Goal: Check status

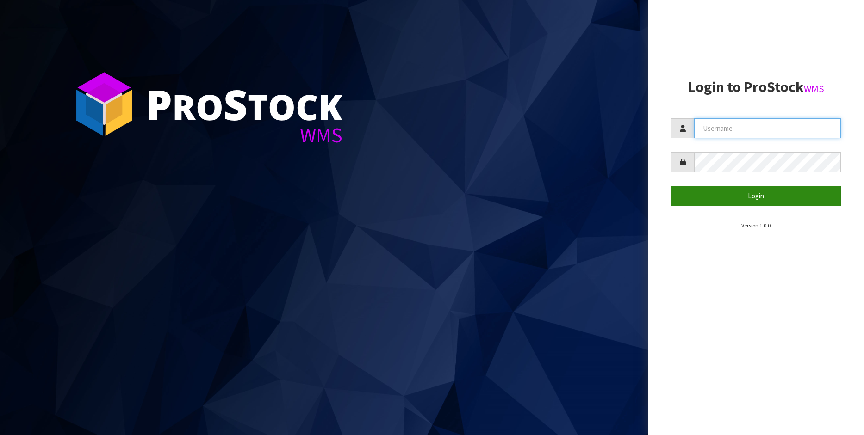
type input "[PERSON_NAME]"
click at [737, 199] on button "Login" at bounding box center [756, 196] width 170 height 20
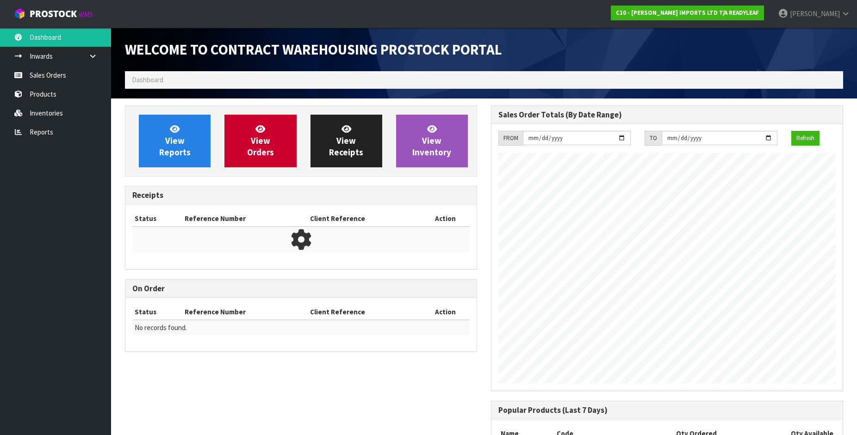
scroll to position [408, 366]
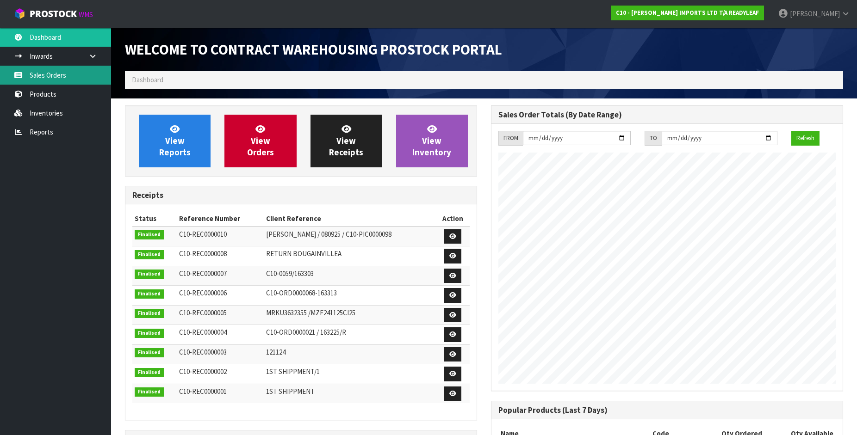
click at [77, 82] on link "Sales Orders" at bounding box center [55, 75] width 111 height 19
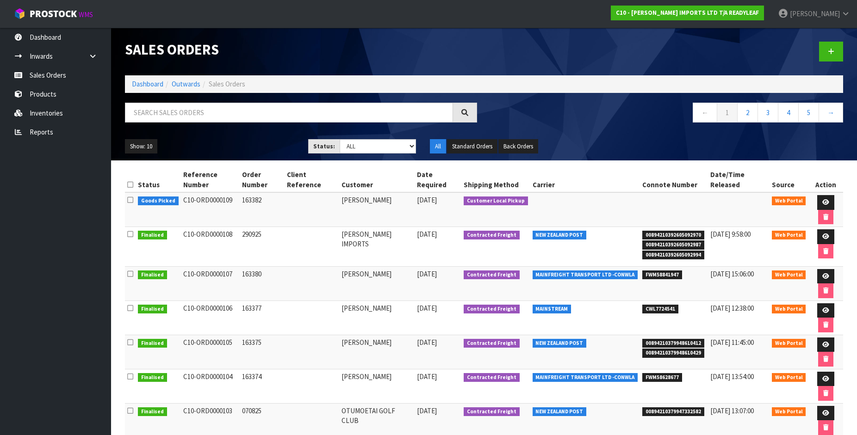
click at [346, 266] on td "[PERSON_NAME]" at bounding box center [377, 283] width 76 height 34
click at [339, 227] on td at bounding box center [312, 247] width 54 height 40
drag, startPoint x: 266, startPoint y: 190, endPoint x: 181, endPoint y: 192, distance: 85.2
click at [181, 192] on tr "Goods Picked C10-ORD0000109 163382 [PERSON_NAME] [DATE] Customer Local Pickup W…" at bounding box center [484, 209] width 718 height 35
copy tr "C10-ORD0000109 163382"
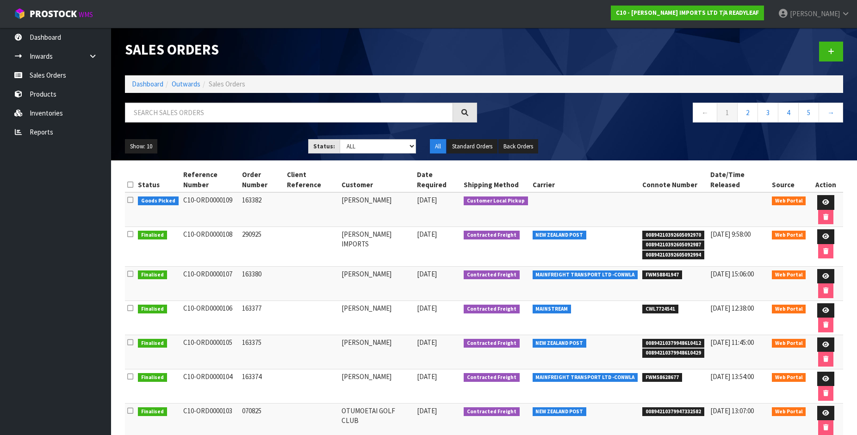
click at [277, 227] on td "290925" at bounding box center [262, 247] width 45 height 40
drag, startPoint x: 272, startPoint y: 211, endPoint x: 230, endPoint y: 210, distance: 41.6
click at [230, 227] on tr "Finalised C10-ORD0000108 290925 [PERSON_NAME] IMPORTS [DATE] Contracted Freight…" at bounding box center [484, 247] width 718 height 40
drag, startPoint x: 181, startPoint y: 251, endPoint x: 260, endPoint y: 250, distance: 79.1
click at [260, 266] on tr "Finalised C10-ORD0000107 163380 [GEOGRAPHIC_DATA] [DATE] Contracted Freight MAI…" at bounding box center [484, 283] width 718 height 34
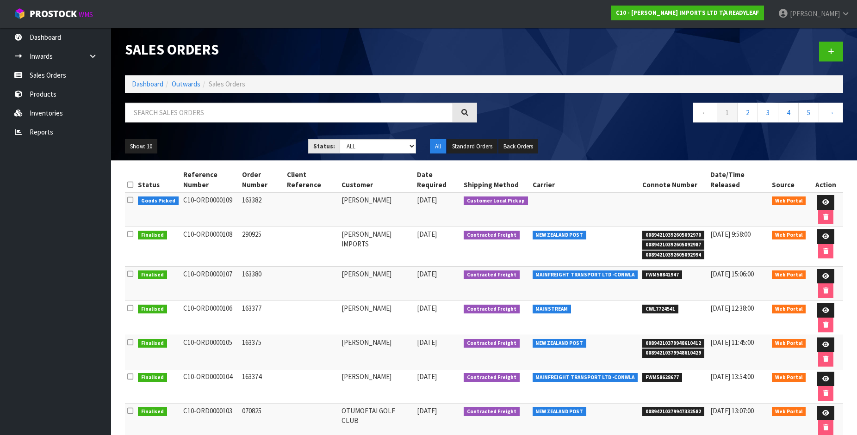
drag, startPoint x: 253, startPoint y: 249, endPoint x: 277, endPoint y: 223, distance: 36.0
click at [277, 227] on td "290925" at bounding box center [262, 247] width 45 height 40
drag, startPoint x: 180, startPoint y: 249, endPoint x: 297, endPoint y: 251, distance: 116.6
click at [297, 266] on tr "Finalised C10-ORD0000107 163380 [GEOGRAPHIC_DATA] [DATE] Contracted Freight MAI…" at bounding box center [484, 283] width 718 height 34
copy tr "C10-ORD0000107 163380"
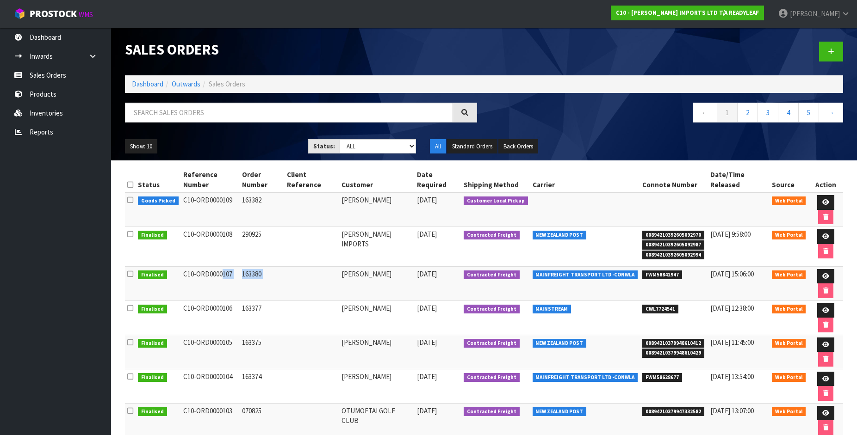
drag, startPoint x: 180, startPoint y: 209, endPoint x: 268, endPoint y: 208, distance: 88.4
click at [268, 227] on tr "Finalised C10-ORD0000108 290925 [PERSON_NAME] IMPORTS [DATE] Contracted Freight…" at bounding box center [484, 247] width 718 height 40
copy tr "C10-ORD0000108 290925"
